Goal: Understand process/instructions

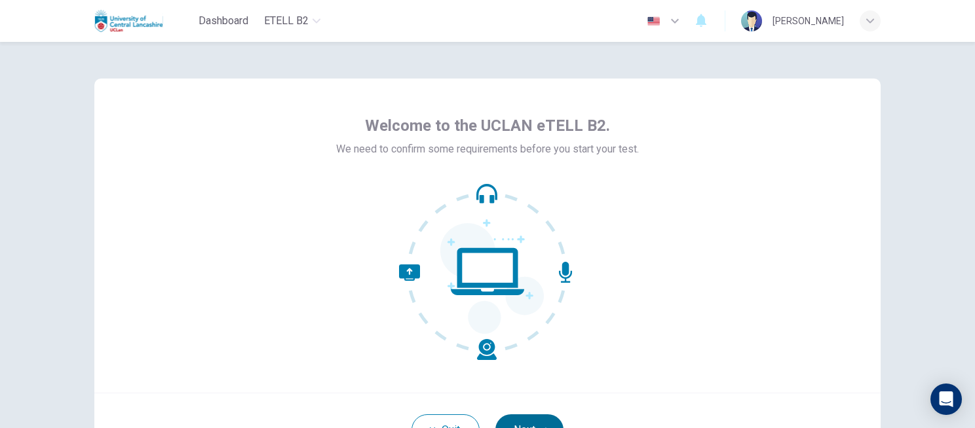
click at [515, 416] on button "Next" at bounding box center [529, 430] width 68 height 31
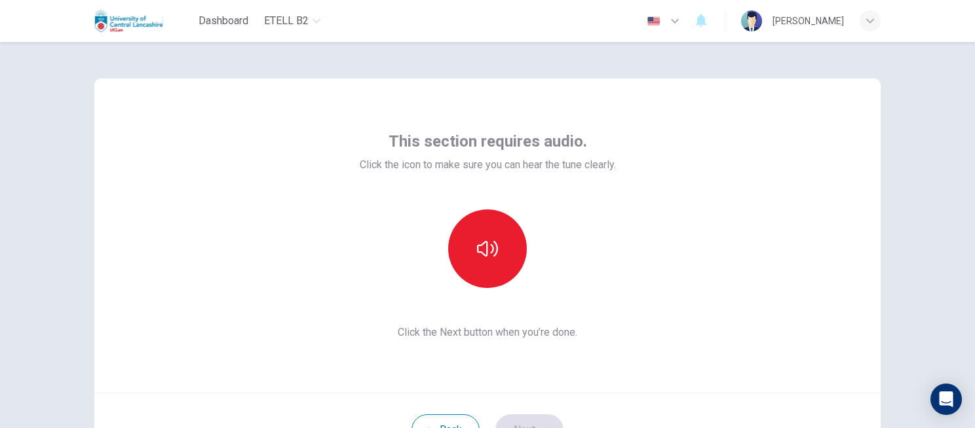
scroll to position [117, 0]
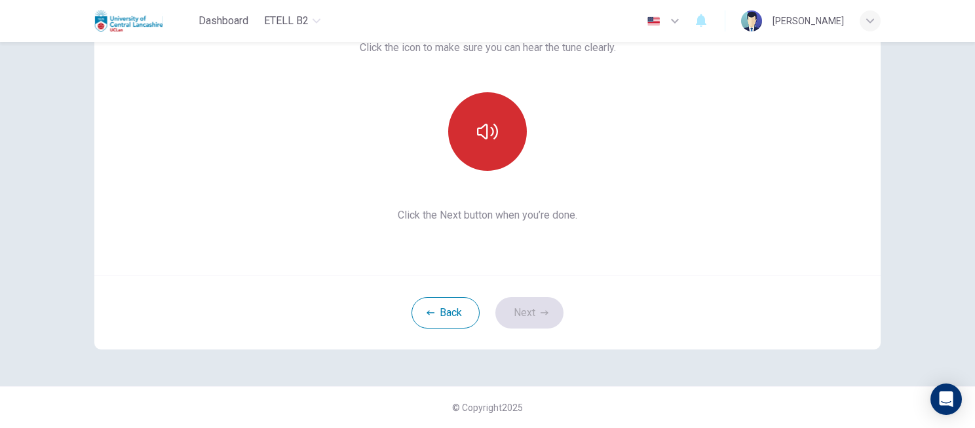
click at [497, 127] on button "button" at bounding box center [487, 131] width 79 height 79
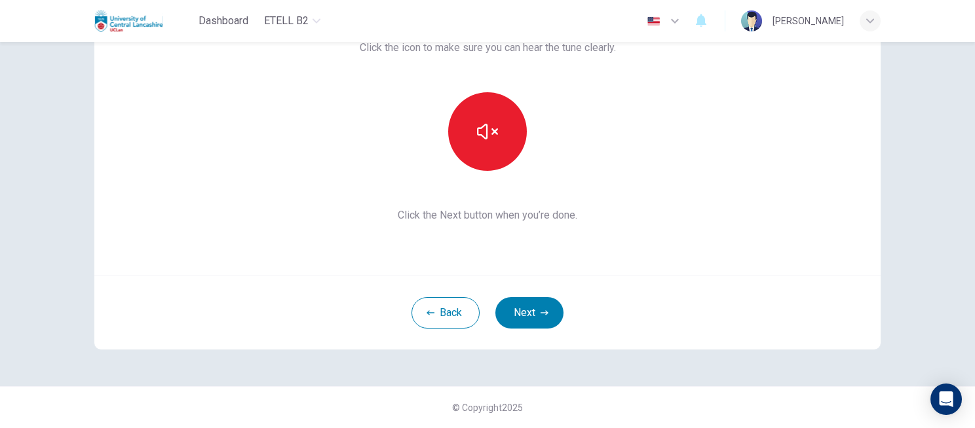
click at [871, 349] on div "This section requires audio. Click the icon to make sure you can hear the tune …" at bounding box center [487, 156] width 828 height 462
click at [682, 16] on icon "button" at bounding box center [675, 21] width 16 height 16
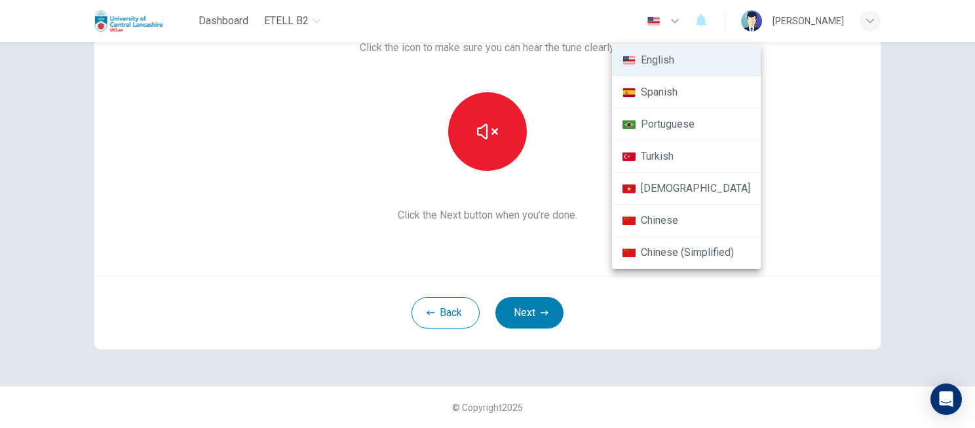
click at [779, 97] on div at bounding box center [487, 214] width 975 height 428
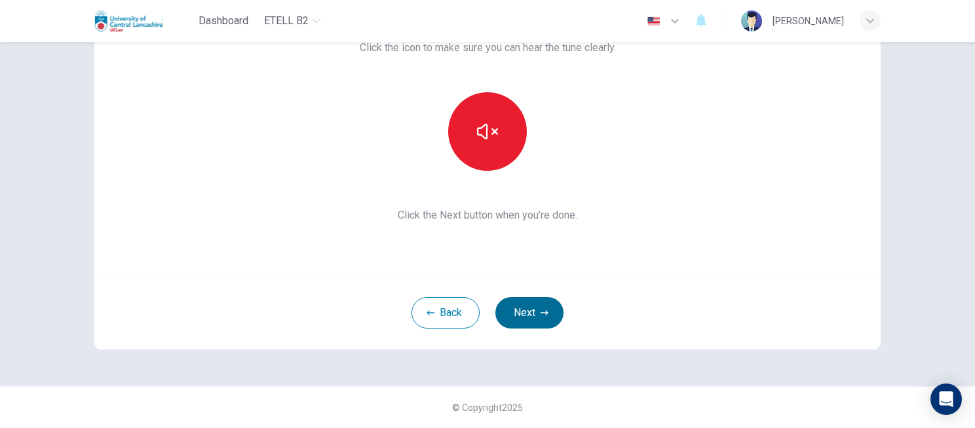
click at [550, 320] on button "Next" at bounding box center [529, 312] width 68 height 31
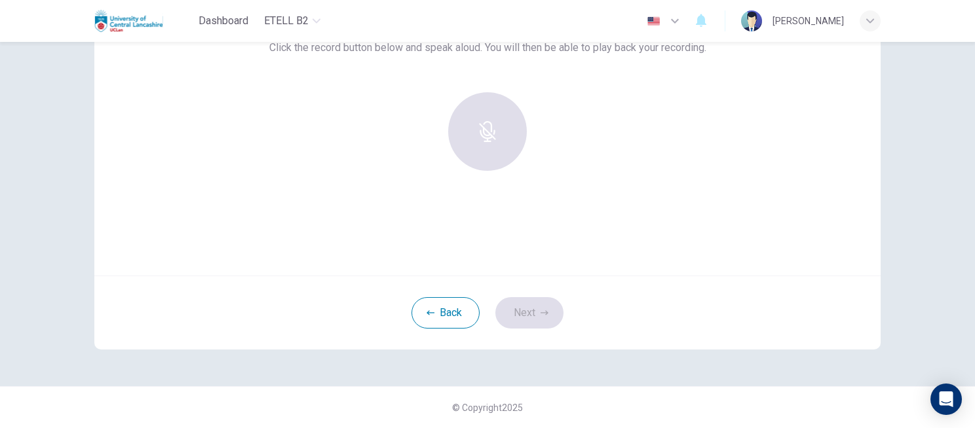
click at [541, 317] on div "Back Next" at bounding box center [487, 313] width 786 height 74
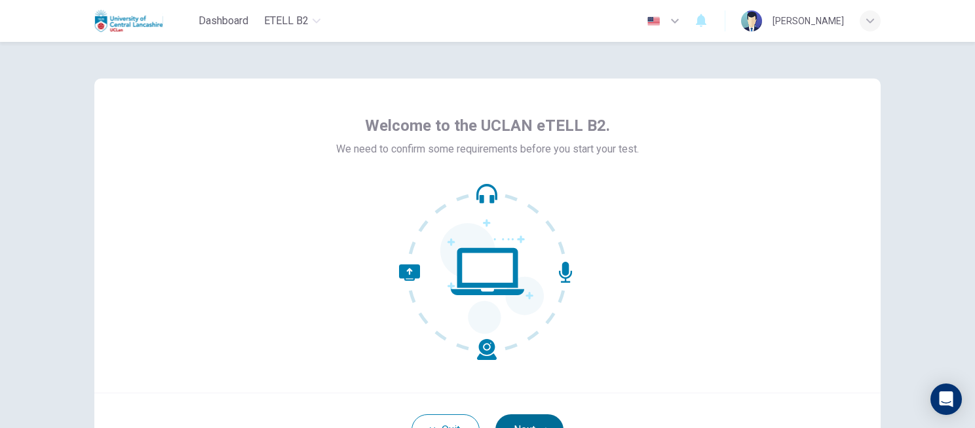
click at [525, 417] on button "Next" at bounding box center [529, 430] width 68 height 31
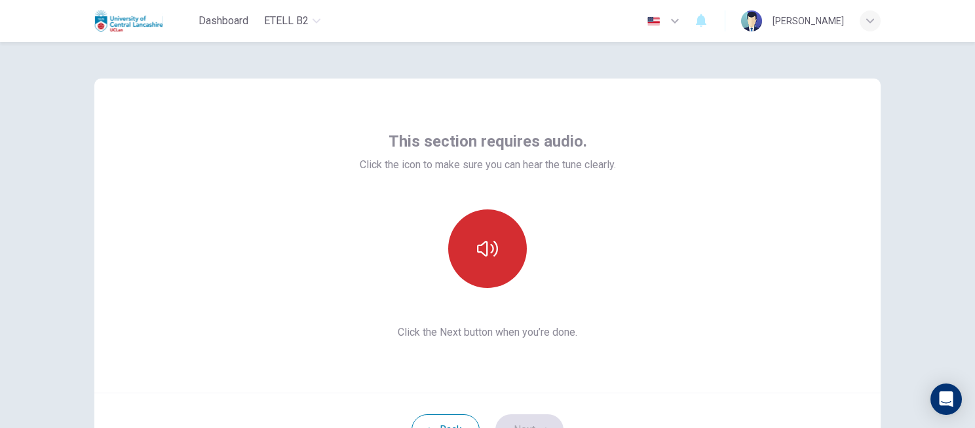
click at [485, 231] on button "button" at bounding box center [487, 249] width 79 height 79
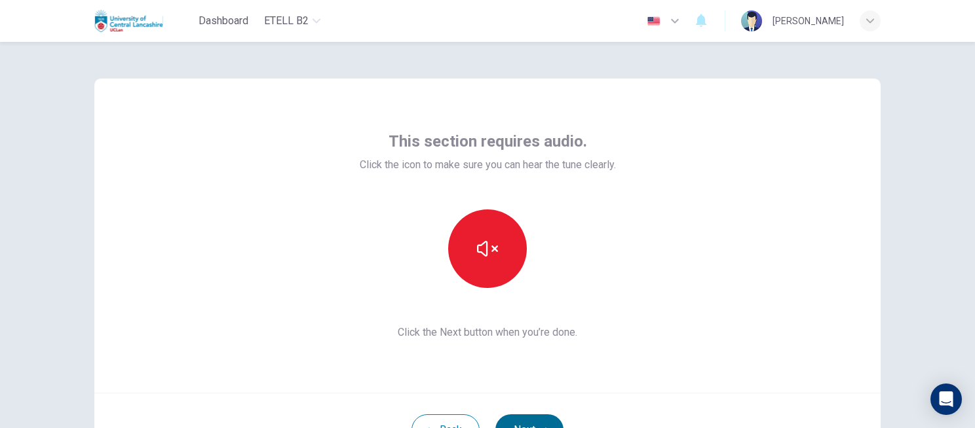
click at [531, 416] on button "Next" at bounding box center [529, 430] width 68 height 31
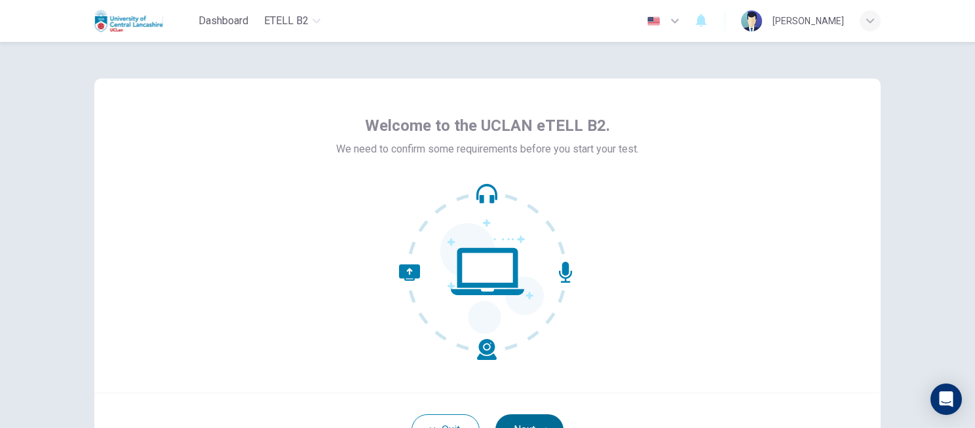
click at [521, 420] on button "Next" at bounding box center [529, 430] width 68 height 31
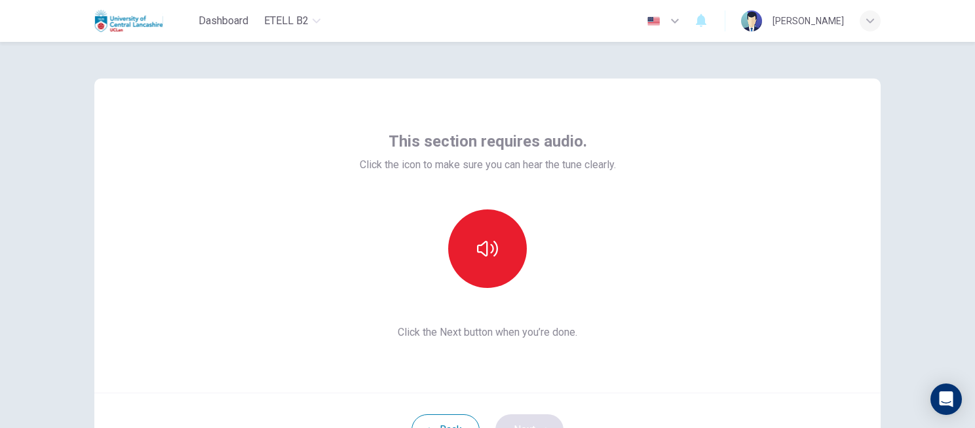
click at [521, 420] on div "Back Next" at bounding box center [487, 430] width 786 height 74
drag, startPoint x: 521, startPoint y: 420, endPoint x: 496, endPoint y: 339, distance: 84.5
click at [496, 339] on div "This section requires audio. Click the icon to make sure you can hear the tune …" at bounding box center [487, 273] width 786 height 388
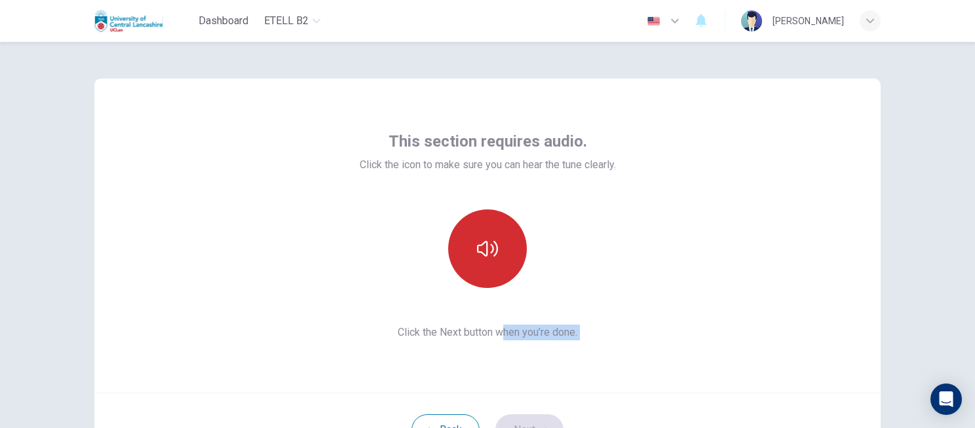
click at [478, 251] on icon "button" at bounding box center [487, 248] width 21 height 21
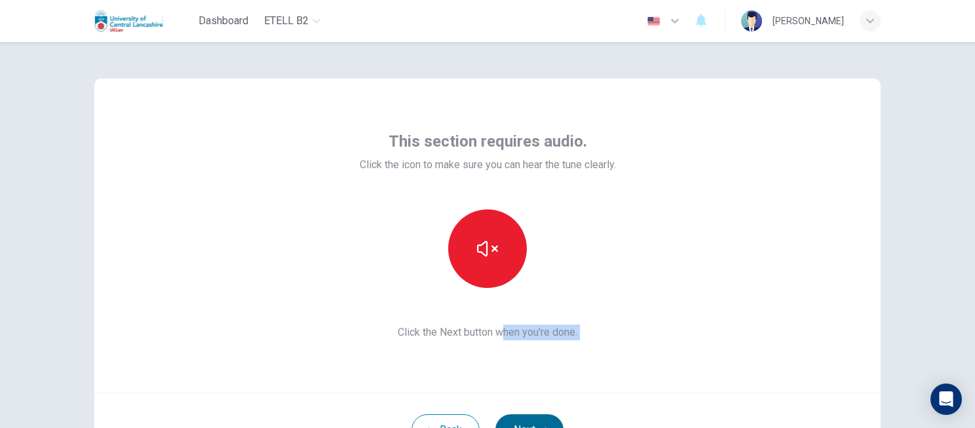
click at [515, 420] on button "Next" at bounding box center [529, 430] width 68 height 31
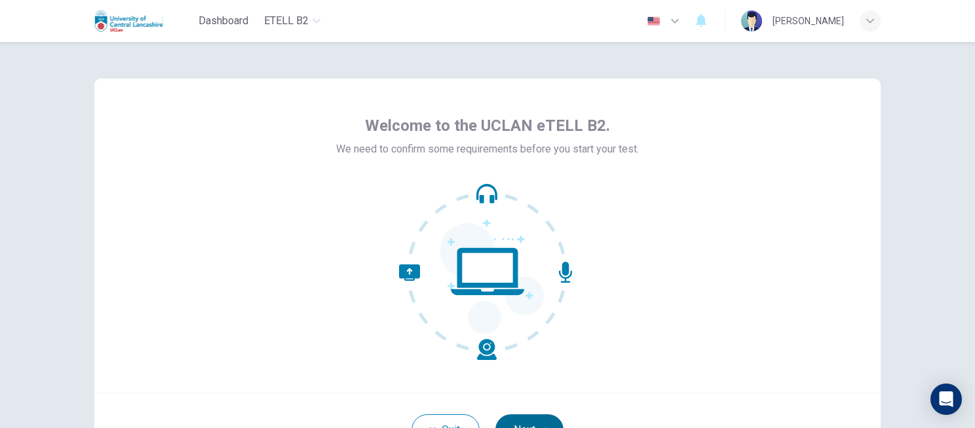
click at [527, 416] on button "Next" at bounding box center [529, 430] width 68 height 31
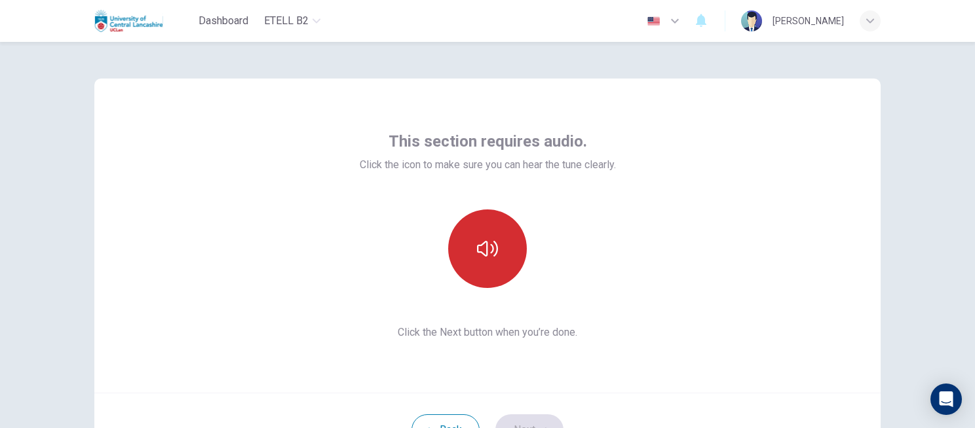
click at [490, 266] on button "button" at bounding box center [487, 249] width 79 height 79
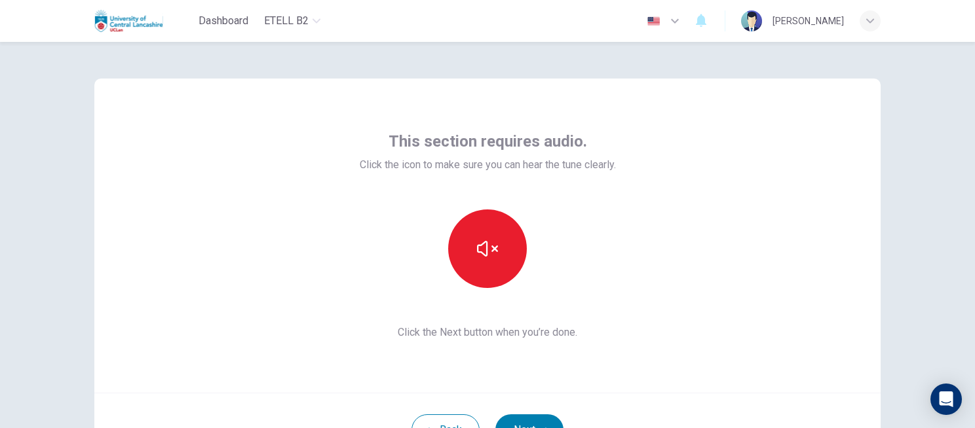
click at [524, 414] on div "Back Next" at bounding box center [487, 430] width 786 height 74
click at [523, 418] on button "Next" at bounding box center [529, 430] width 68 height 31
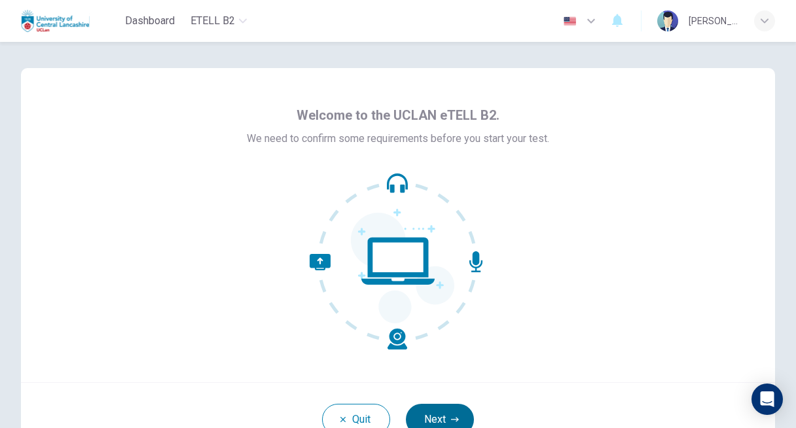
click at [445, 414] on button "Next" at bounding box center [440, 419] width 68 height 31
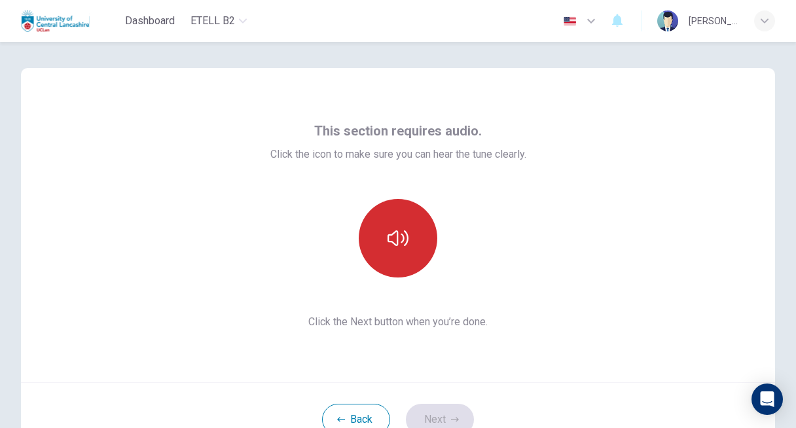
click at [396, 246] on icon "button" at bounding box center [398, 238] width 21 height 21
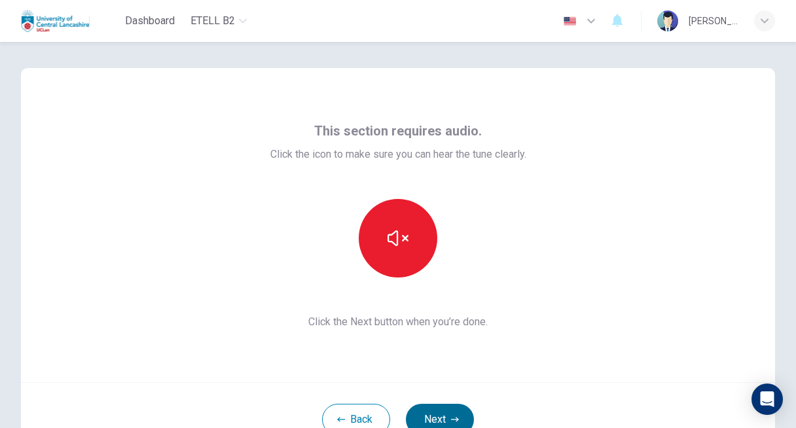
click at [445, 414] on button "Next" at bounding box center [440, 419] width 68 height 31
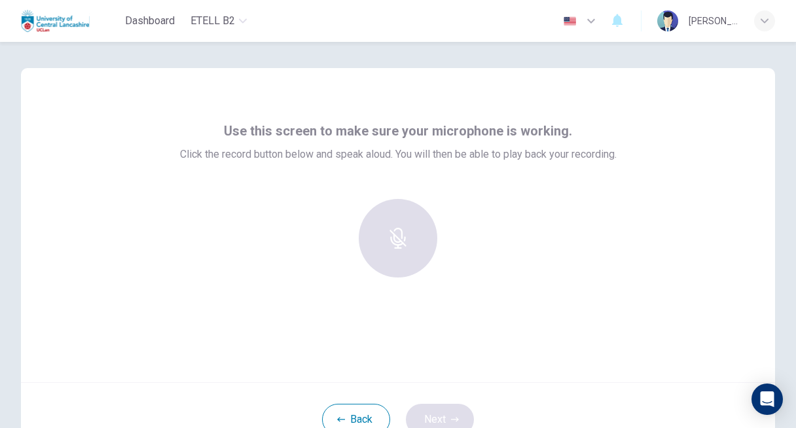
click at [445, 414] on div "Back Next" at bounding box center [398, 419] width 754 height 74
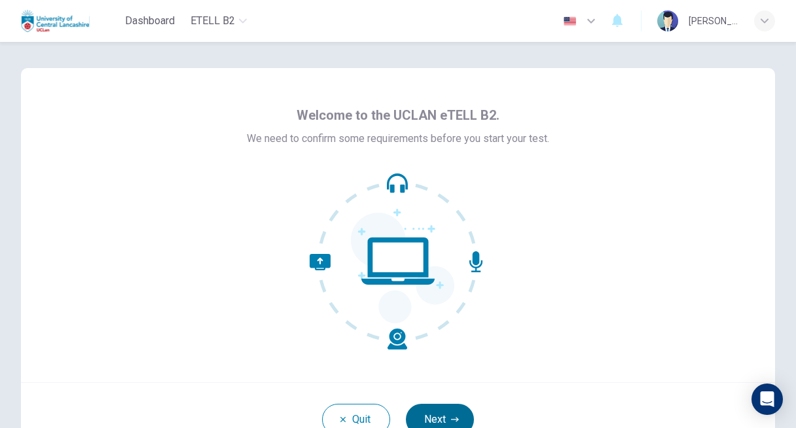
click at [444, 414] on button "Next" at bounding box center [440, 419] width 68 height 31
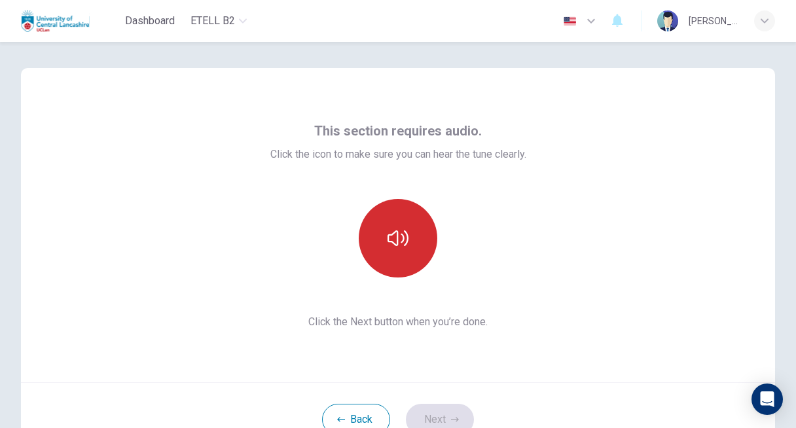
click at [397, 258] on button "button" at bounding box center [398, 238] width 79 height 79
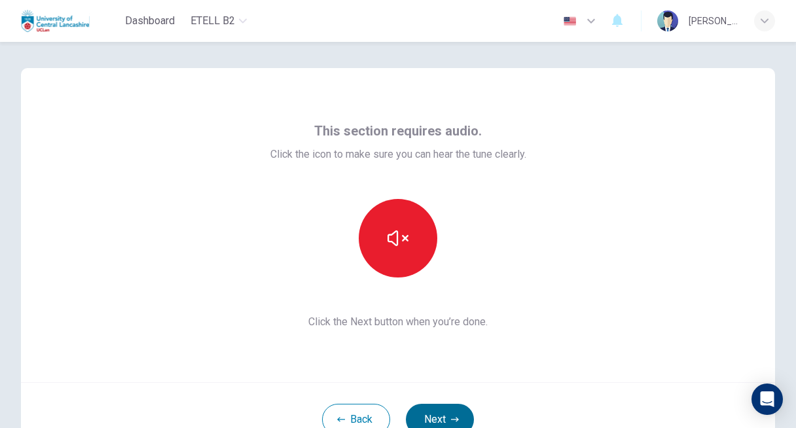
click at [442, 405] on button "Next" at bounding box center [440, 419] width 68 height 31
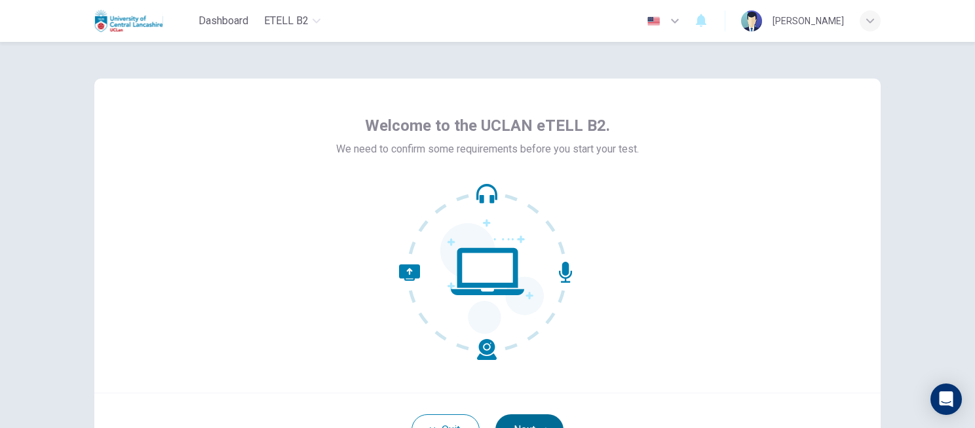
click at [524, 415] on button "Next" at bounding box center [529, 430] width 68 height 31
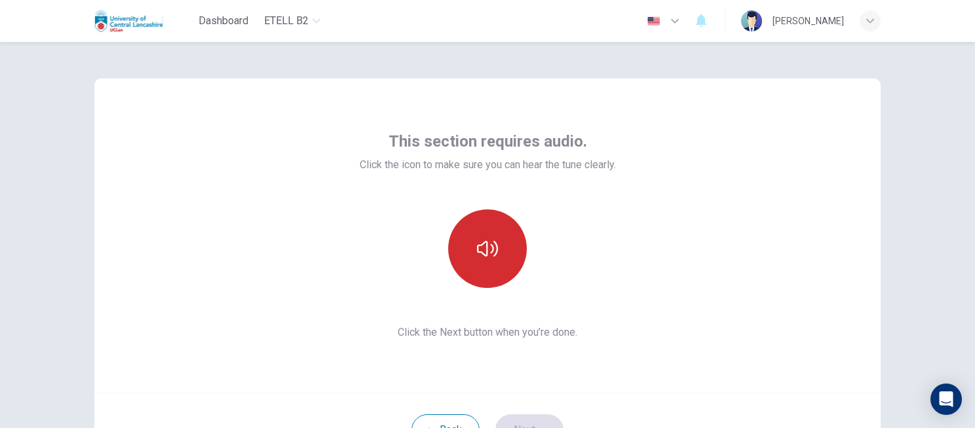
click at [493, 229] on button "button" at bounding box center [487, 249] width 79 height 79
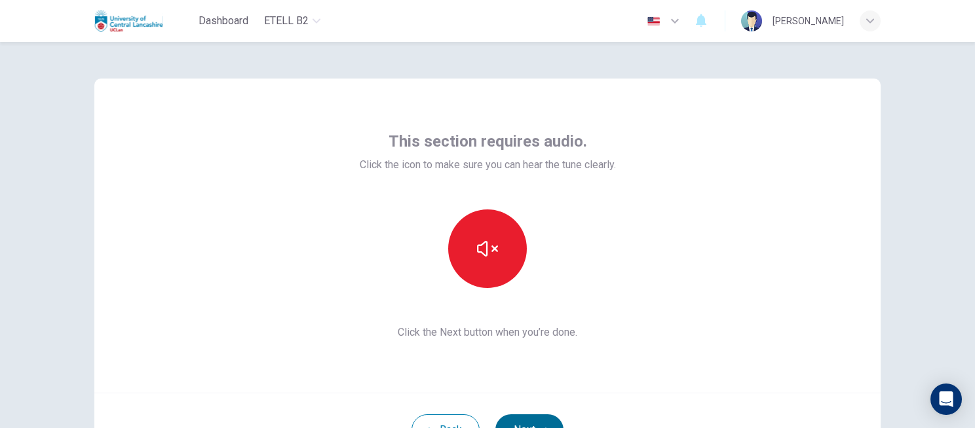
click at [530, 417] on button "Next" at bounding box center [529, 430] width 68 height 31
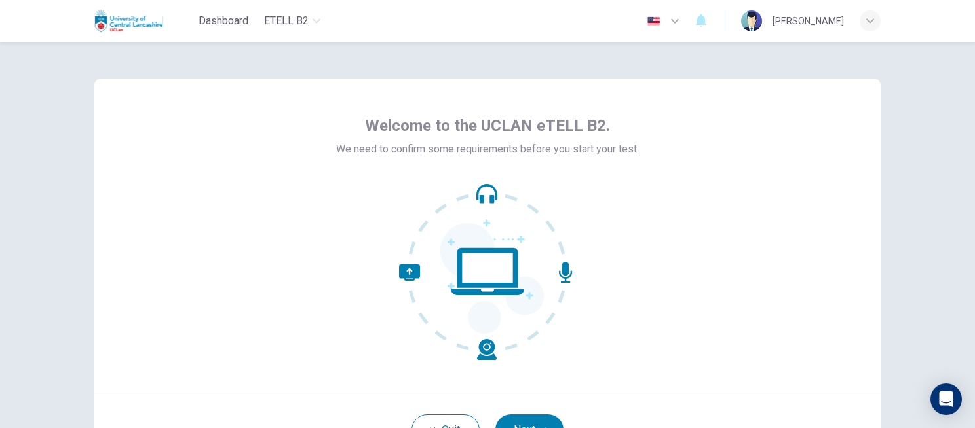
click at [527, 415] on button "Next" at bounding box center [529, 430] width 68 height 31
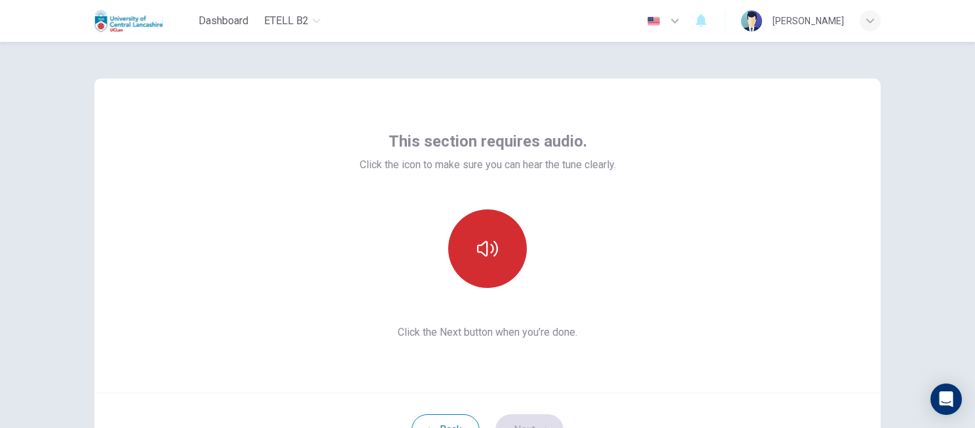
click at [483, 244] on icon "button" at bounding box center [487, 249] width 21 height 16
click at [521, 419] on button "Next" at bounding box center [529, 430] width 68 height 31
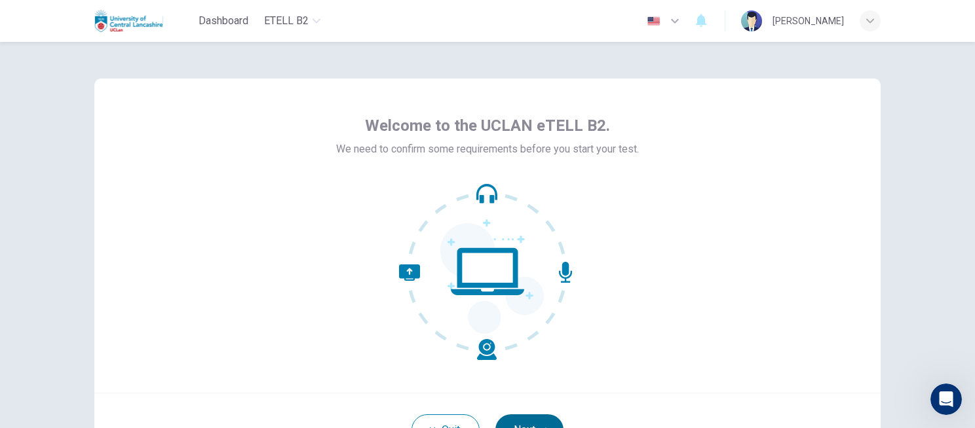
click at [526, 419] on button "Next" at bounding box center [529, 430] width 68 height 31
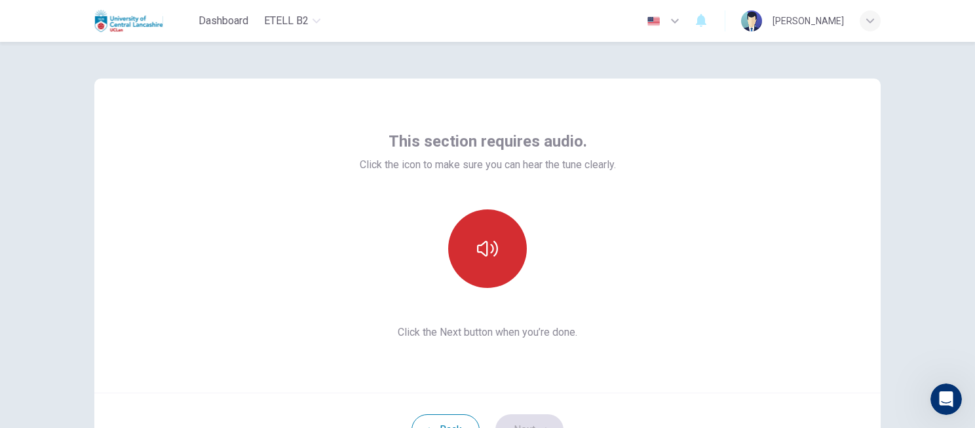
click at [518, 246] on button "button" at bounding box center [487, 249] width 79 height 79
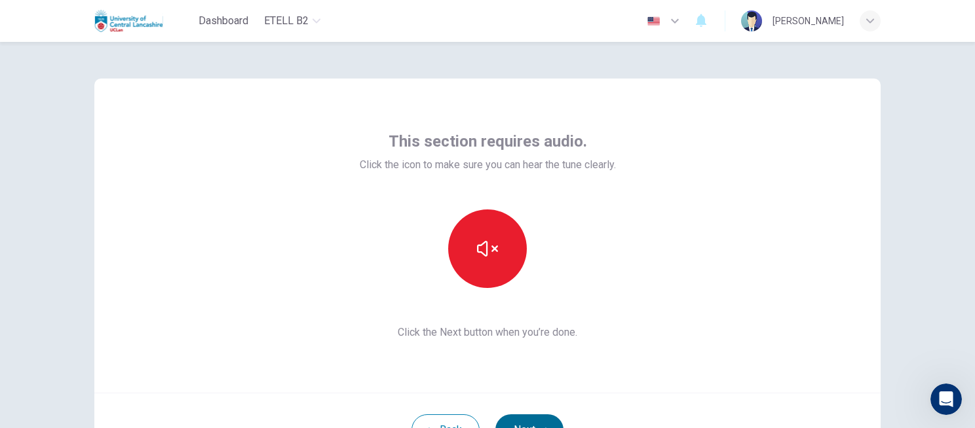
click at [537, 418] on button "Next" at bounding box center [529, 430] width 68 height 31
